Goal: Task Accomplishment & Management: Complete application form

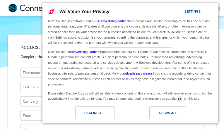
type input "[EMAIL_ADDRESS][DOMAIN_NAME]"
type input "MuXwbzmcnSBTGIh"
type input "nzHhrnTsBsFON"
type input "CDkpgrkZwqZtGFF"
type input "ErSNudPS"
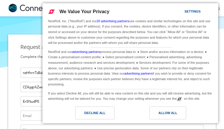
type input "[EMAIL_ADDRESS][DOMAIN_NAME]"
type input "8792703438"
